Goal: Leave review/rating: Leave review/rating

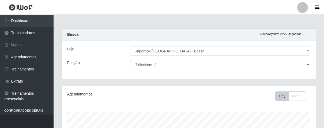
select select "206"
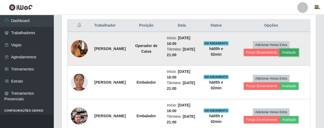
drag, startPoint x: 0, startPoint y: 0, endPoint x: 289, endPoint y: 51, distance: 293.8
click at [289, 51] on button "Avaliação" at bounding box center [289, 52] width 19 height 8
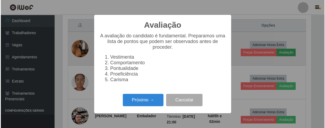
scroll to position [111, 251]
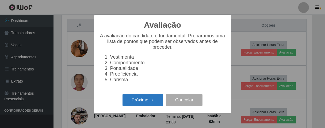
click at [139, 103] on button "Próximo →" at bounding box center [143, 99] width 41 height 13
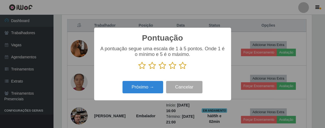
scroll to position [267758, 267619]
click at [183, 68] on icon at bounding box center [183, 65] width 8 height 8
click at [179, 69] on input "radio" at bounding box center [179, 69] width 0 height 0
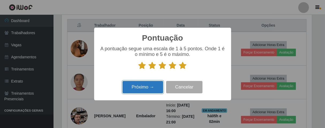
click at [157, 85] on button "Próximo →" at bounding box center [143, 87] width 41 height 13
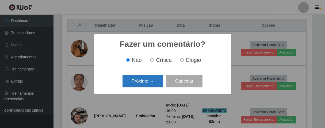
click at [154, 84] on button "Próximo →" at bounding box center [143, 80] width 41 height 13
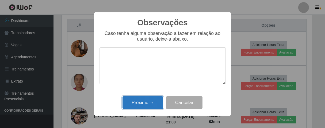
click at [156, 98] on button "Próximo →" at bounding box center [143, 102] width 41 height 13
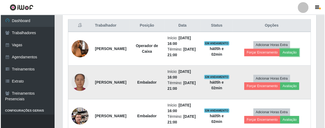
scroll to position [111, 254]
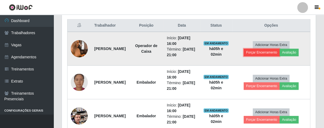
click at [253, 50] on button "Forçar Encerramento" at bounding box center [262, 52] width 36 height 8
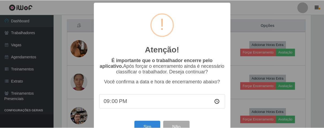
scroll to position [18, 0]
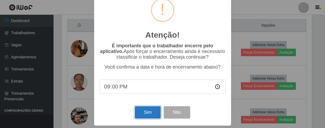
click at [155, 107] on button "Sim" at bounding box center [148, 112] width 26 height 13
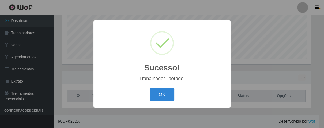
scroll to position [111, 251]
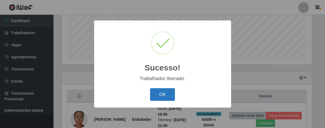
click at [159, 98] on button "OK" at bounding box center [162, 94] width 25 height 13
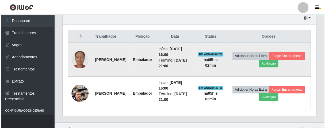
scroll to position [199, 0]
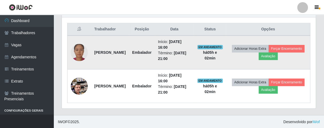
click at [289, 63] on td "Adicionar Horas Extra Forçar Encerramento Avaliação" at bounding box center [268, 52] width 84 height 34
click at [278, 52] on button "Avaliação" at bounding box center [268, 56] width 19 height 8
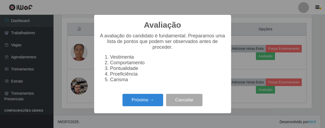
scroll to position [111, 251]
click at [151, 100] on button "Próximo →" at bounding box center [143, 99] width 41 height 13
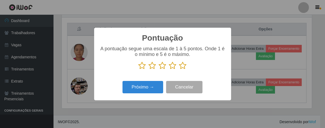
click at [185, 65] on icon at bounding box center [183, 65] width 8 height 8
click at [179, 69] on input "radio" at bounding box center [179, 69] width 0 height 0
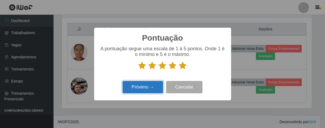
click at [159, 83] on button "Próximo →" at bounding box center [143, 87] width 41 height 13
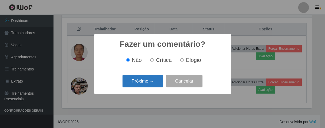
click at [153, 79] on button "Próximo →" at bounding box center [143, 80] width 41 height 13
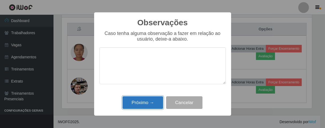
click at [147, 103] on button "Próximo →" at bounding box center [143, 102] width 41 height 13
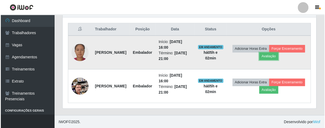
scroll to position [111, 254]
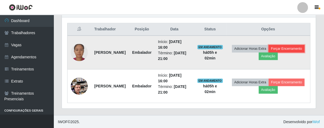
click at [269, 52] on button "Forçar Encerramento" at bounding box center [287, 49] width 36 height 8
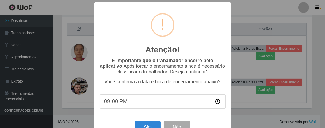
scroll to position [18, 0]
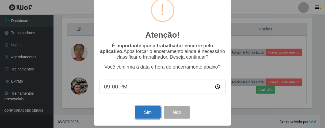
click at [153, 112] on button "Sim" at bounding box center [148, 112] width 26 height 13
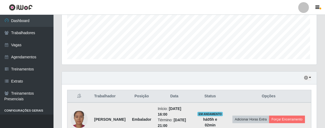
scroll to position [0, 0]
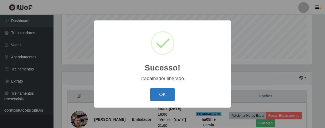
click at [171, 90] on button "OK" at bounding box center [162, 94] width 25 height 13
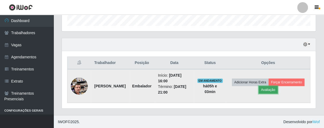
click at [278, 92] on button "Avaliação" at bounding box center [268, 90] width 19 height 8
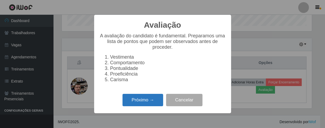
click at [157, 103] on button "Próximo →" at bounding box center [143, 99] width 41 height 13
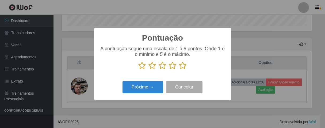
drag, startPoint x: 183, startPoint y: 68, endPoint x: 171, endPoint y: 77, distance: 15.1
click at [182, 68] on icon at bounding box center [183, 65] width 8 height 8
click at [179, 69] on input "radio" at bounding box center [179, 69] width 0 height 0
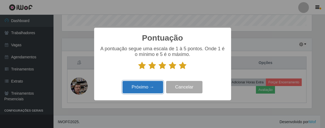
click at [162, 84] on button "Próximo →" at bounding box center [143, 87] width 41 height 13
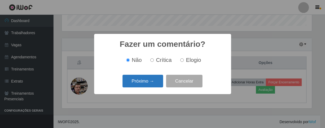
click at [157, 87] on button "Próximo →" at bounding box center [143, 80] width 41 height 13
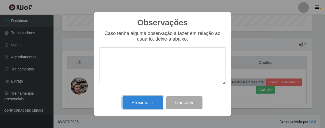
drag, startPoint x: 156, startPoint y: 98, endPoint x: 212, endPoint y: 84, distance: 58.3
click at [156, 99] on button "Próximo →" at bounding box center [143, 102] width 41 height 13
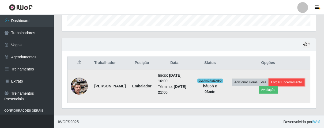
click at [269, 86] on button "Forçar Encerramento" at bounding box center [287, 82] width 36 height 8
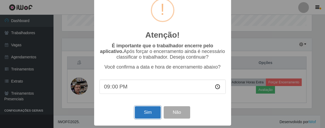
click at [156, 110] on button "Sim" at bounding box center [148, 112] width 26 height 13
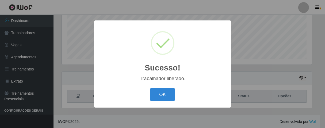
drag, startPoint x: 167, startPoint y: 96, endPoint x: 130, endPoint y: 51, distance: 57.8
click at [166, 94] on button "OK" at bounding box center [162, 94] width 25 height 13
